Goal: Check status: Check status

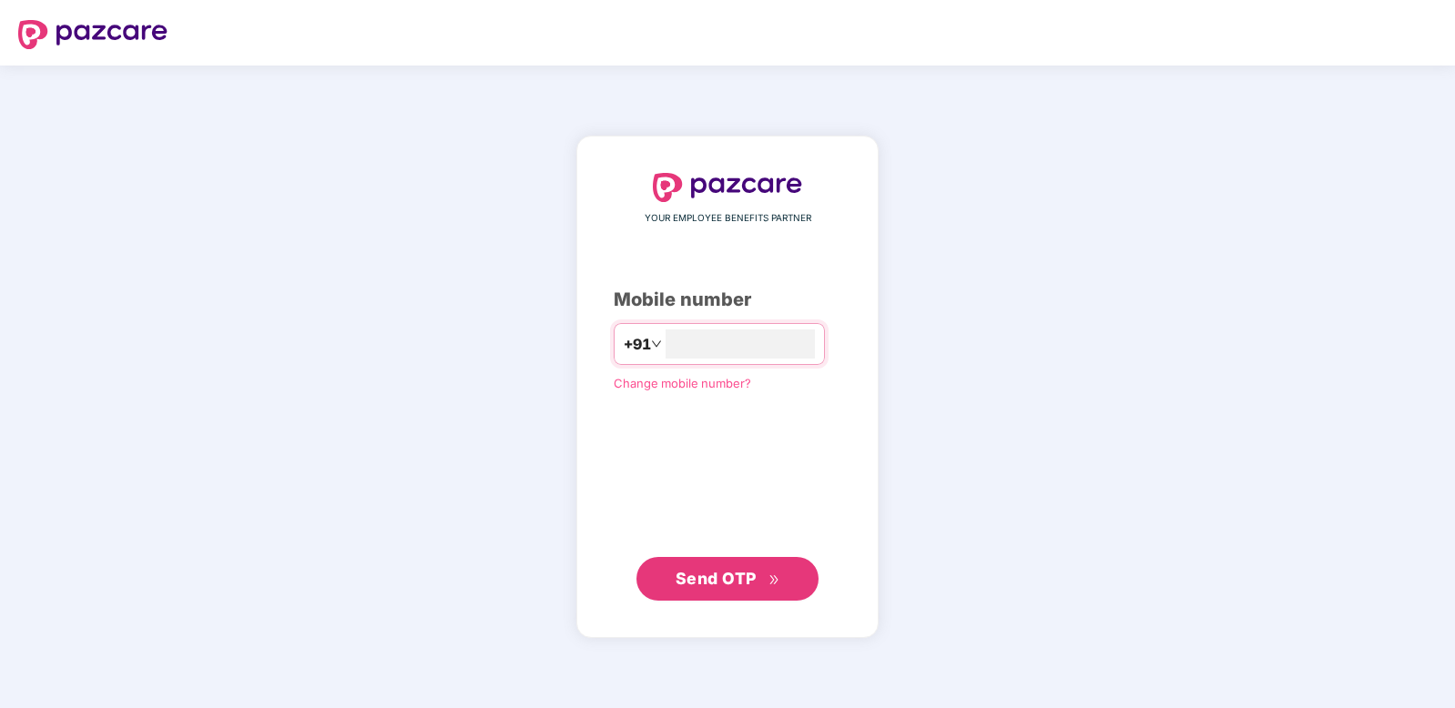
type input "**********"
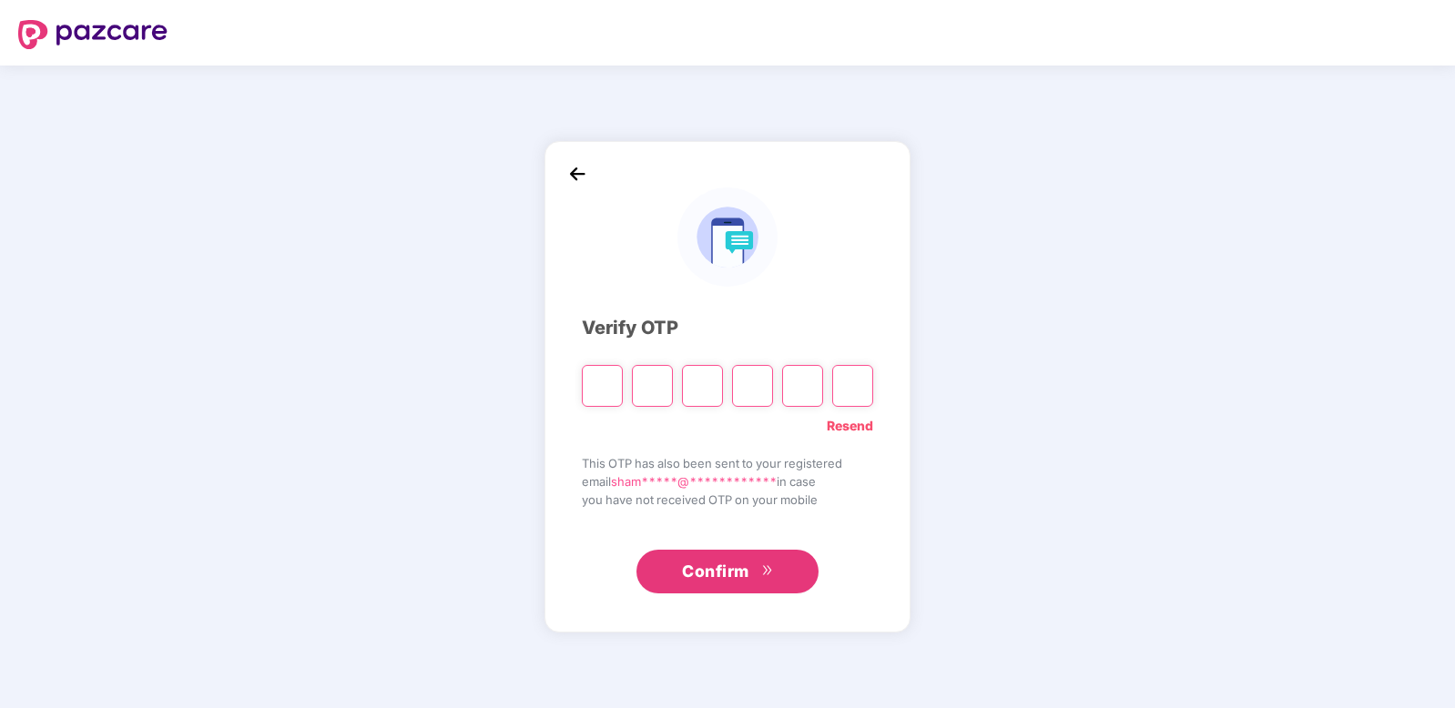
type input "*"
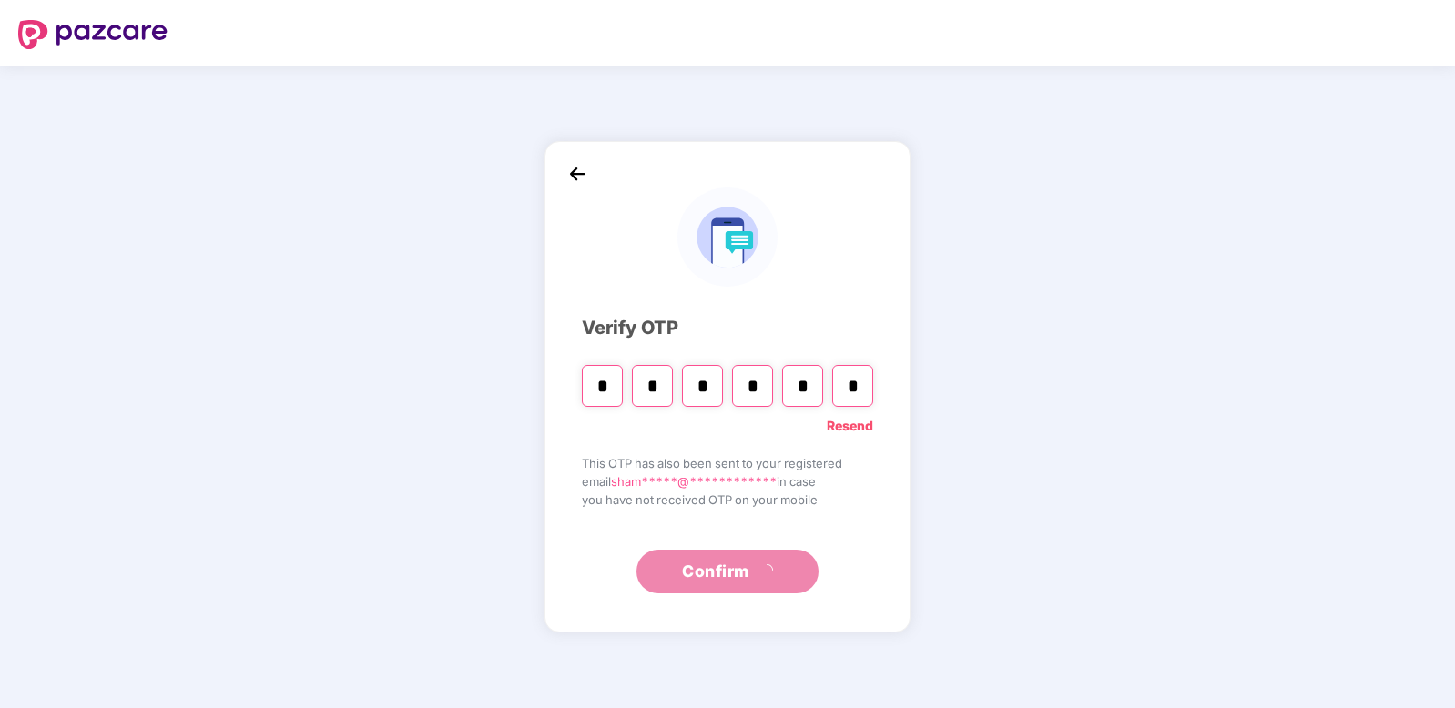
type input "*"
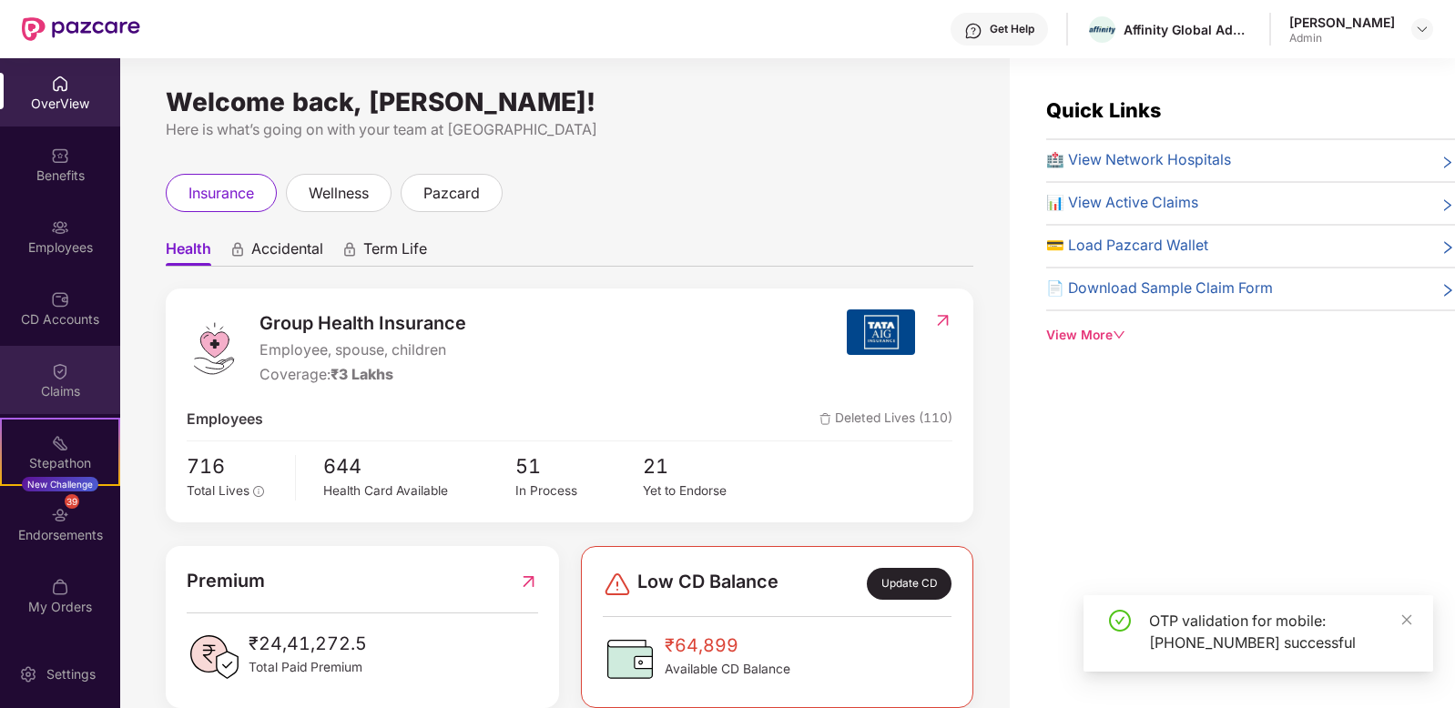
click at [64, 381] on div "Claims" at bounding box center [60, 380] width 120 height 68
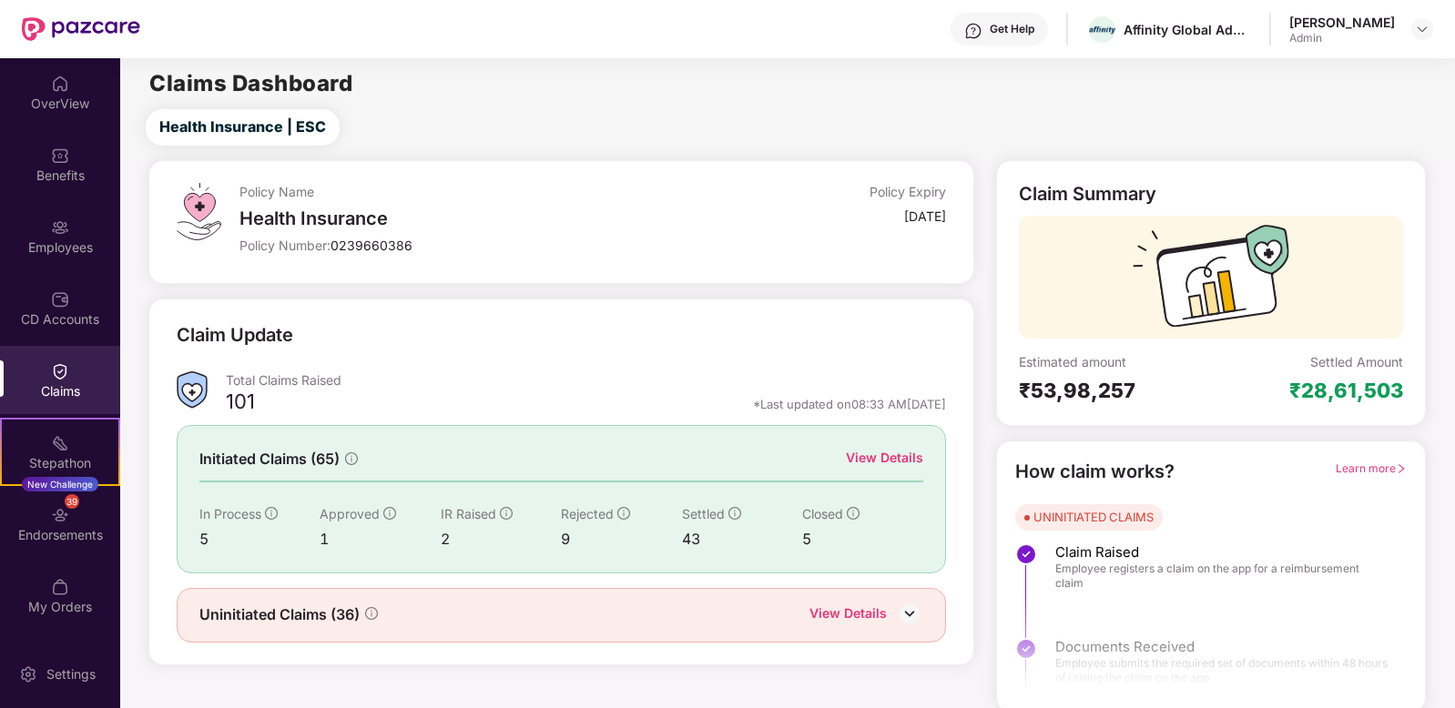
scroll to position [5, 0]
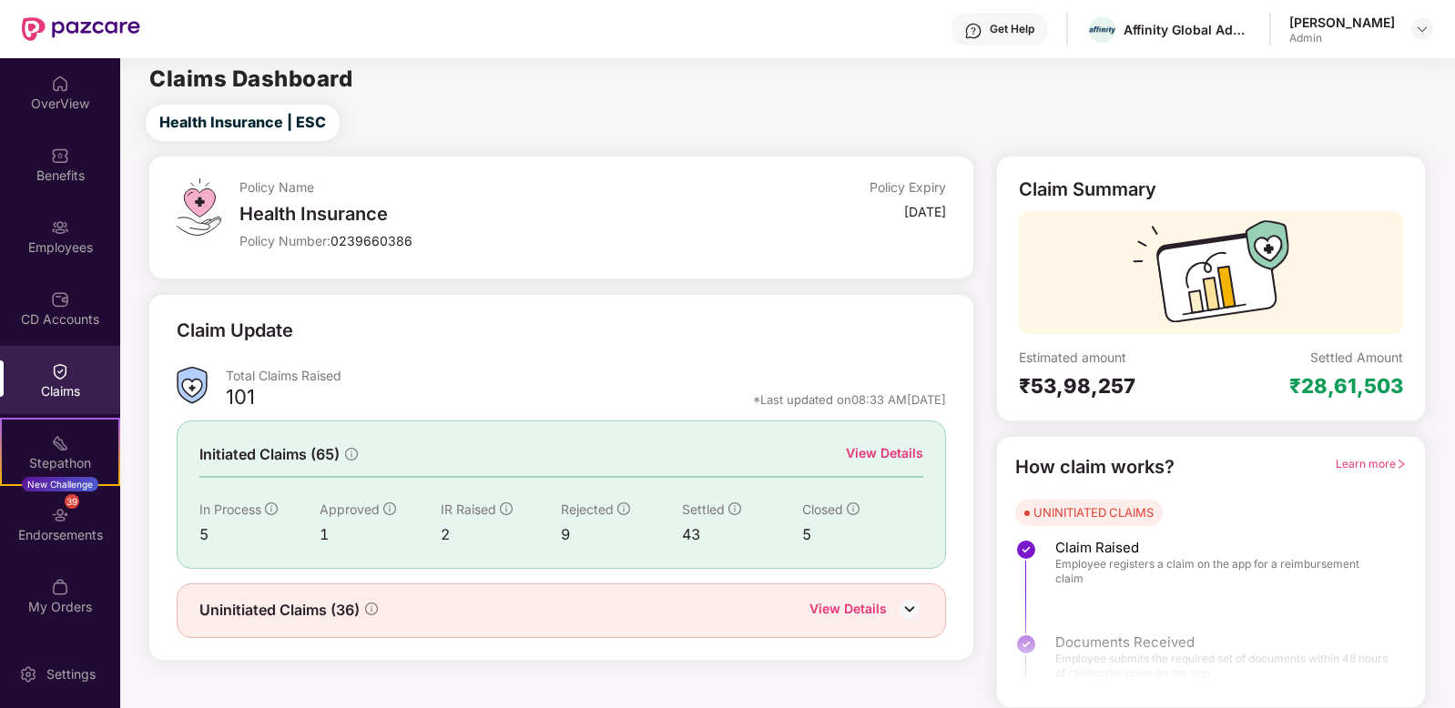
click at [914, 610] on img at bounding box center [909, 608] width 27 height 27
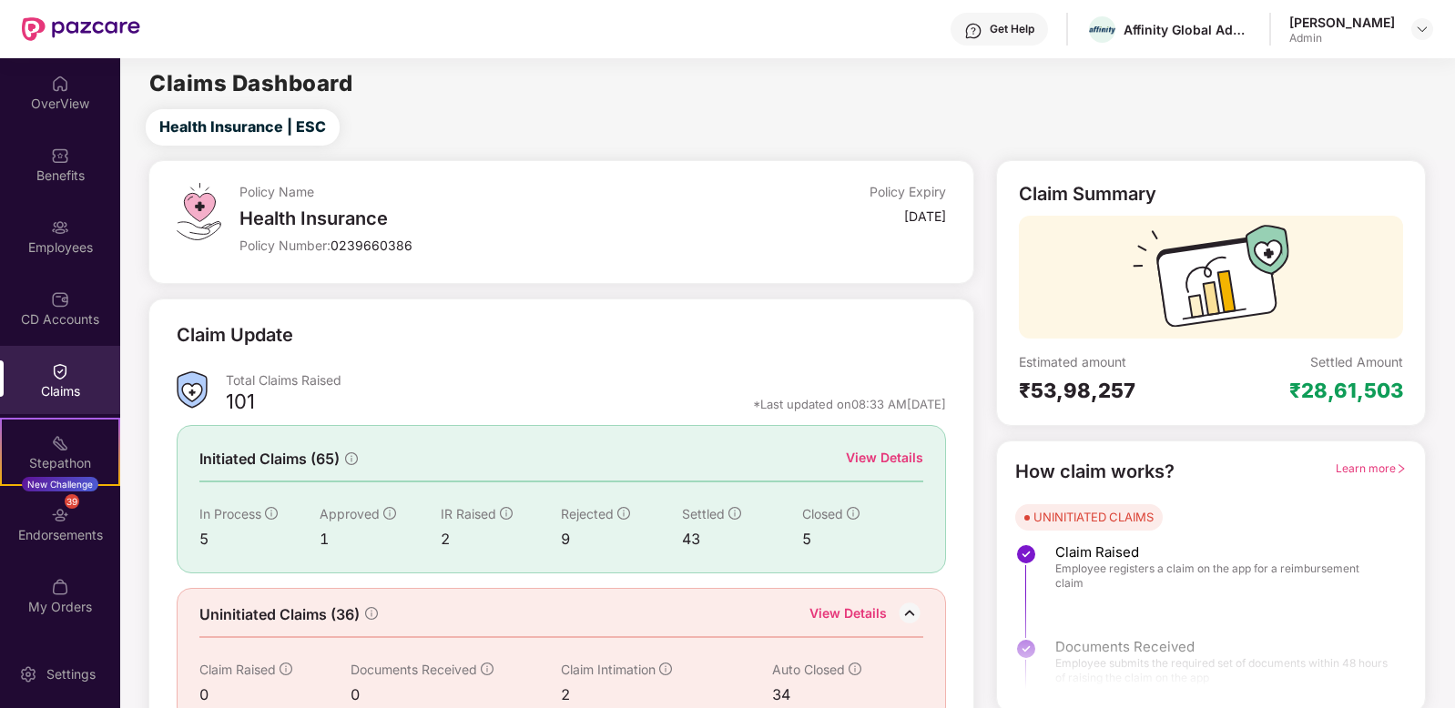
scroll to position [36, 0]
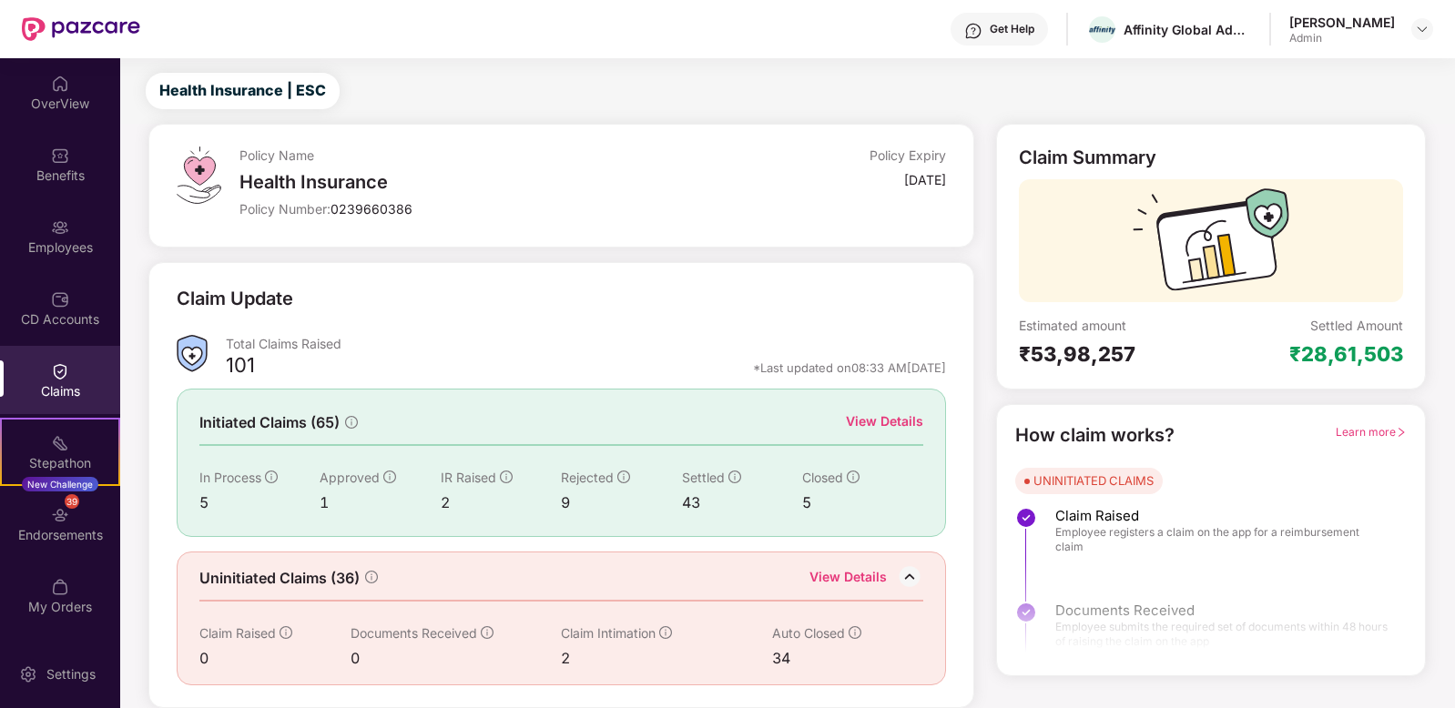
click at [911, 414] on div "View Details" at bounding box center [884, 422] width 77 height 20
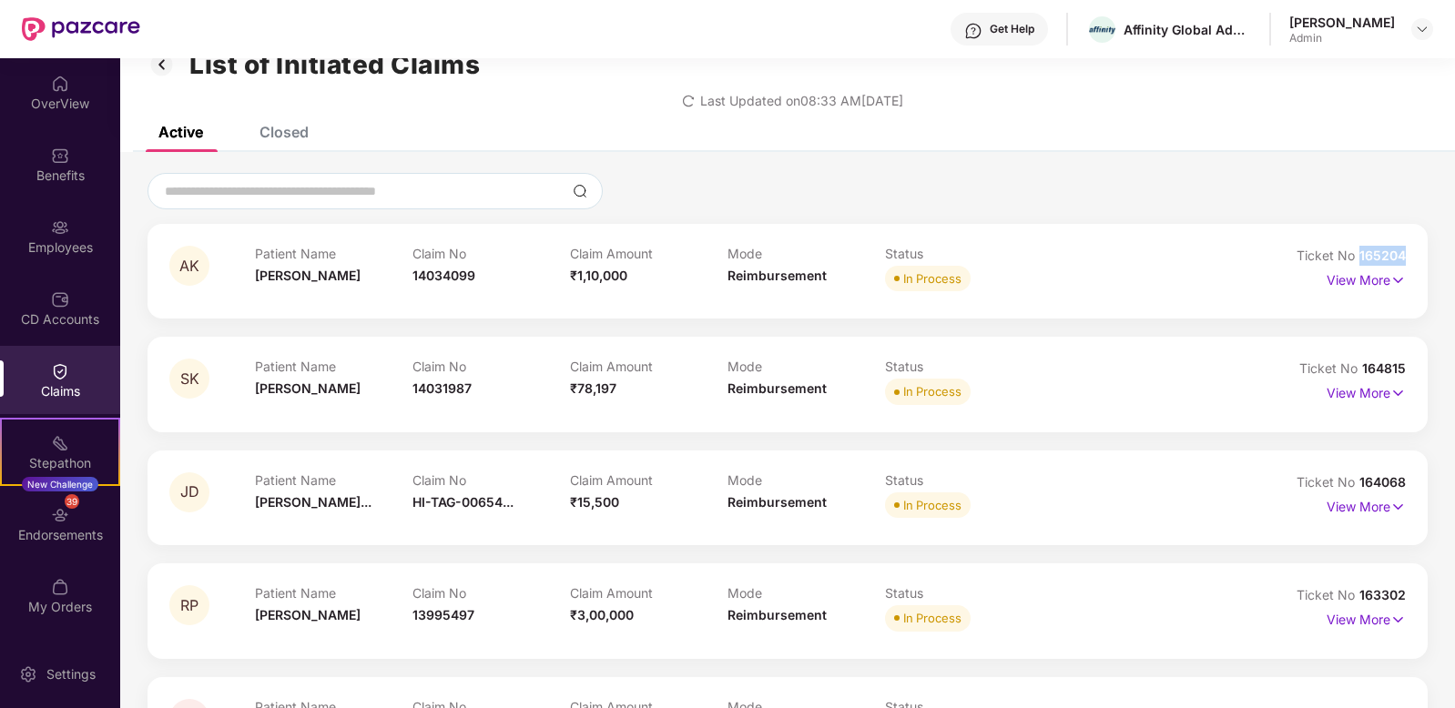
drag, startPoint x: 1408, startPoint y: 255, endPoint x: 1359, endPoint y: 259, distance: 49.3
click at [1359, 259] on div "AK Patient Name [PERSON_NAME] Claim No 14034099 Claim Amount ₹1,10,000 Mode Rei…" at bounding box center [788, 271] width 1280 height 95
copy span "165204"
drag, startPoint x: 478, startPoint y: 277, endPoint x: 411, endPoint y: 281, distance: 67.5
click at [411, 281] on div "Patient Name [PERSON_NAME] Claim No 14034099 Claim Amount ₹1,10,000 Mode Reimbu…" at bounding box center [727, 271] width 944 height 50
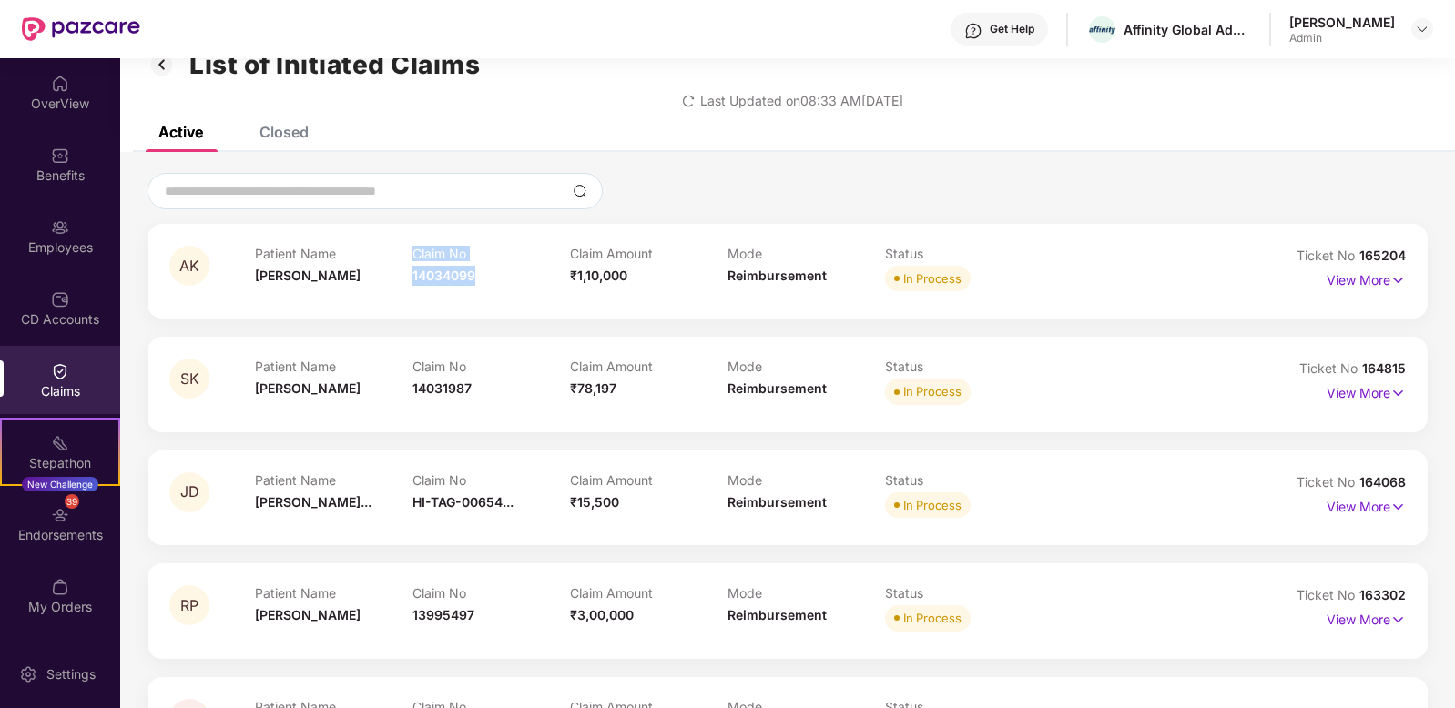
copy div "Claim No 14034099"
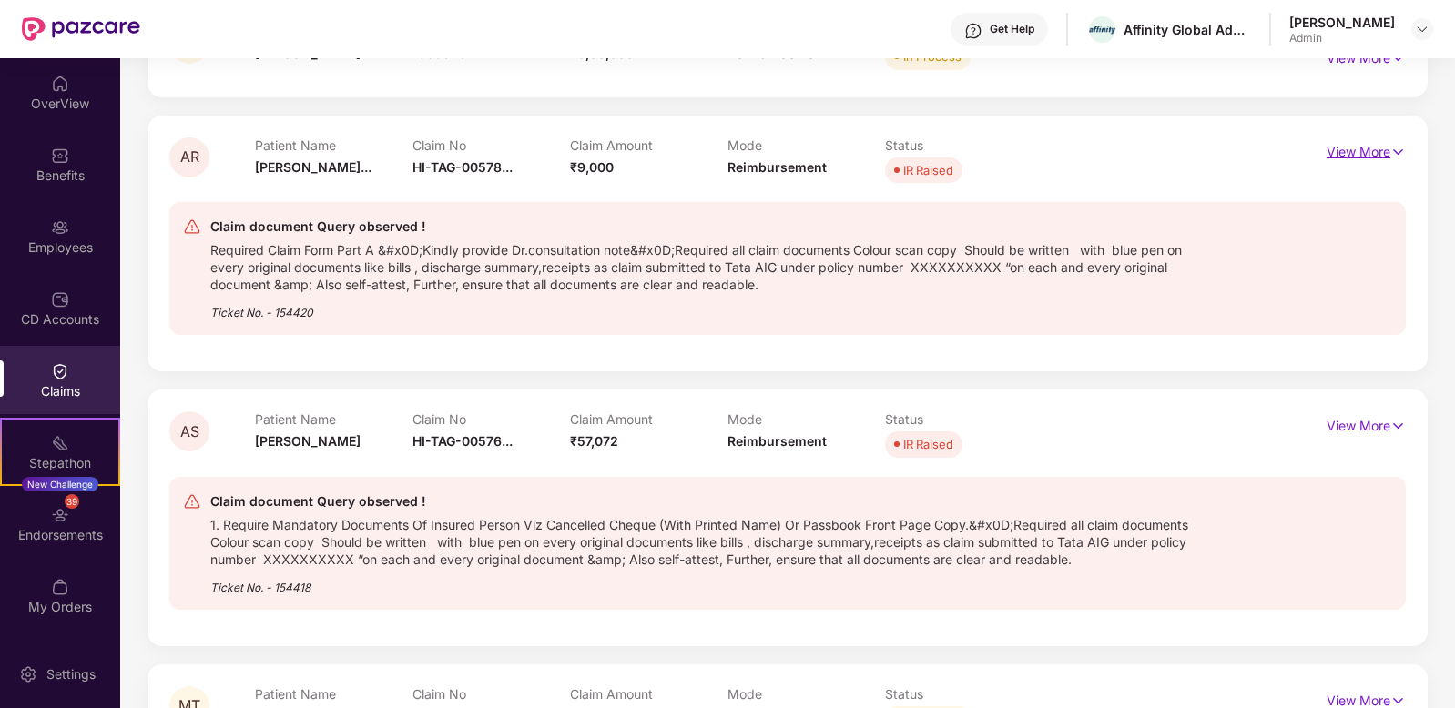
scroll to position [667, 0]
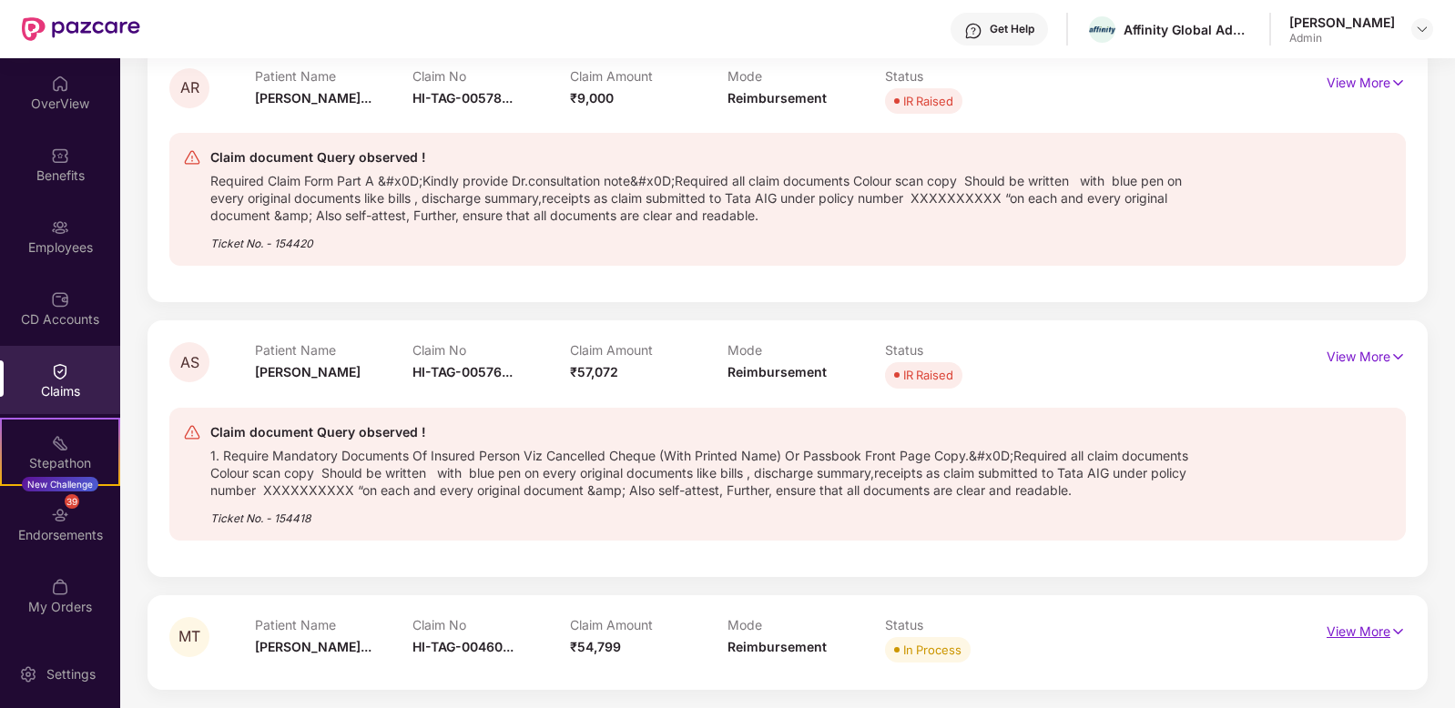
click at [1363, 627] on p "View More" at bounding box center [1366, 629] width 79 height 25
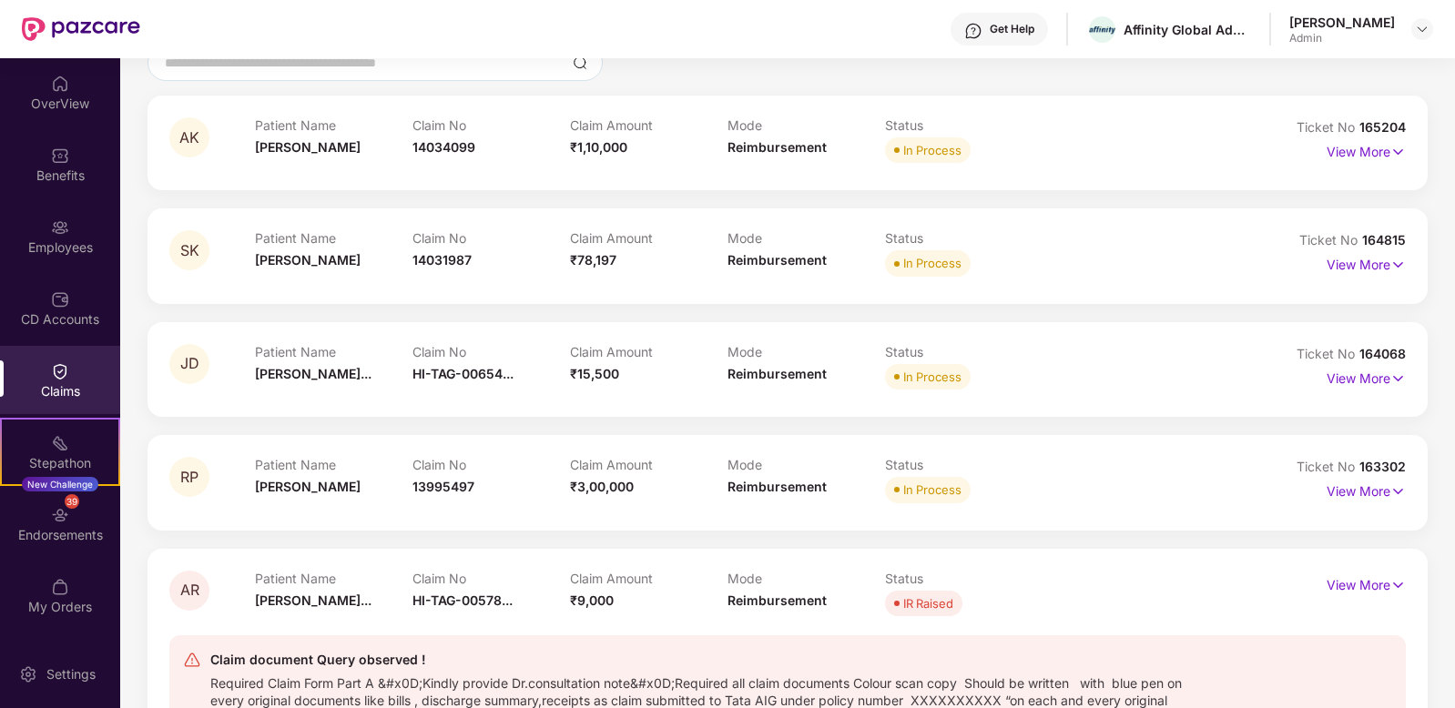
scroll to position [158, 0]
